Goal: Transaction & Acquisition: Download file/media

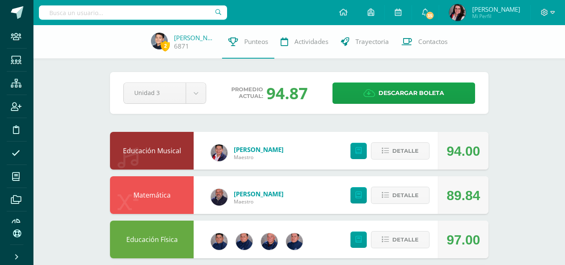
drag, startPoint x: 186, startPoint y: 8, endPoint x: 156, endPoint y: 14, distance: 30.3
click at [186, 8] on input "text" at bounding box center [133, 12] width 188 height 14
click at [163, 10] on input "text" at bounding box center [133, 12] width 188 height 14
click at [156, 14] on input "text" at bounding box center [133, 12] width 188 height 14
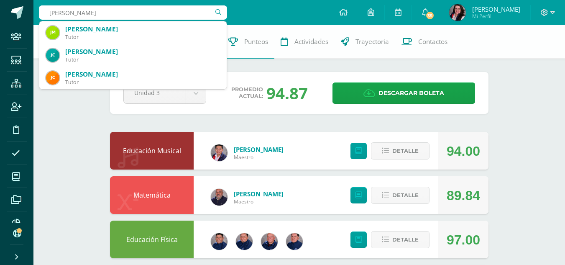
type input "juan pablo alvarado"
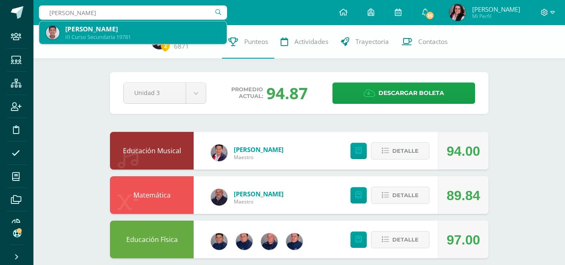
click at [157, 27] on div "Juan Pablo Alvarado Delgado" at bounding box center [142, 29] width 155 height 9
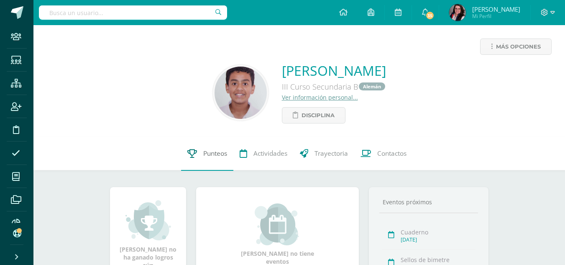
click at [209, 153] on span "Punteos" at bounding box center [215, 153] width 24 height 9
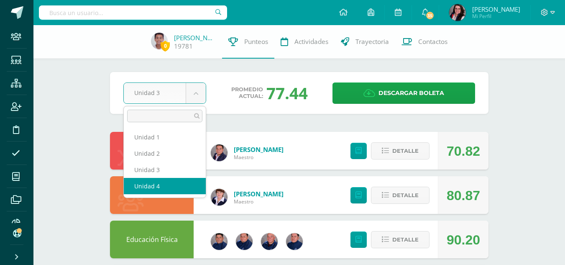
select select "Unidad 4"
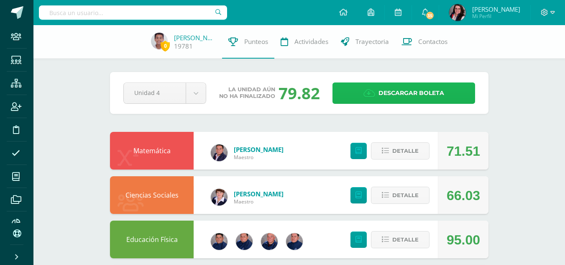
click at [352, 98] on link "Descargar boleta" at bounding box center [403, 92] width 143 height 21
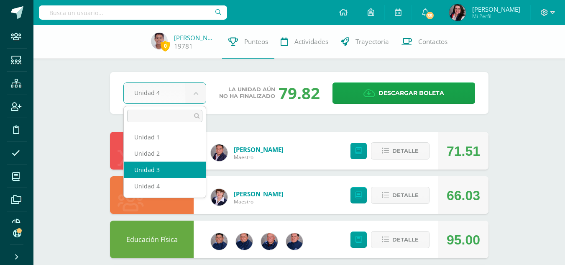
select select "Unidad 3"
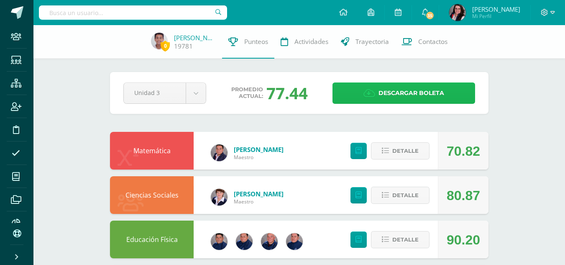
click at [363, 98] on link "Descargar boleta" at bounding box center [403, 92] width 143 height 21
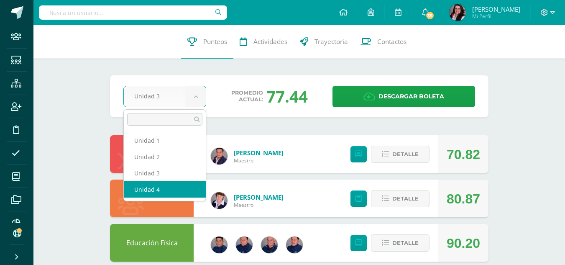
select select "Unidad 4"
